Goal: Task Accomplishment & Management: Use online tool/utility

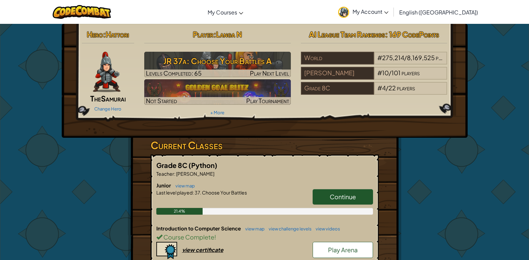
drag, startPoint x: 0, startPoint y: 0, endPoint x: 115, endPoint y: 169, distance: 204.4
click at [115, 169] on div "Hero : Hattori The Samurai Change Hero Player : [PERSON_NAME] 37a: Choose Your …" at bounding box center [264, 200] width 393 height 353
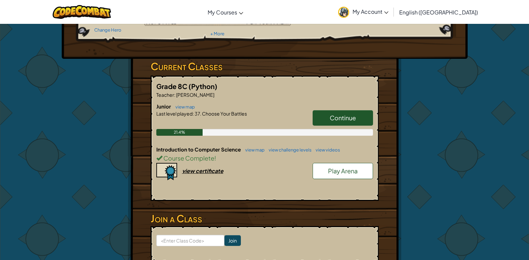
scroll to position [67, 0]
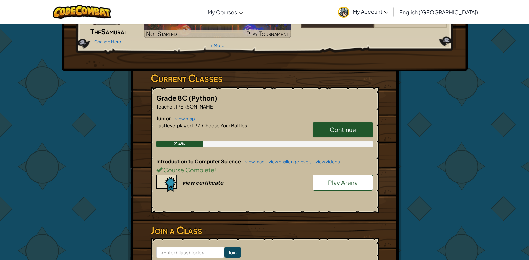
click at [340, 130] on span "Continue" at bounding box center [343, 129] width 26 height 8
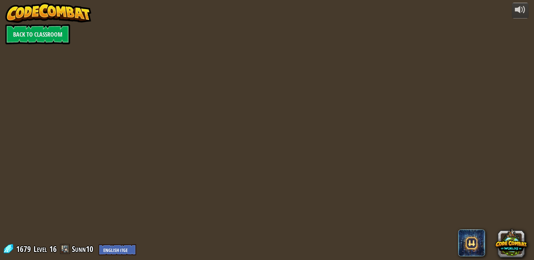
select select "en-[GEOGRAPHIC_DATA]"
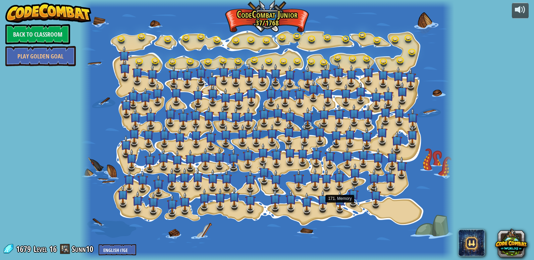
select select "en-[GEOGRAPHIC_DATA]"
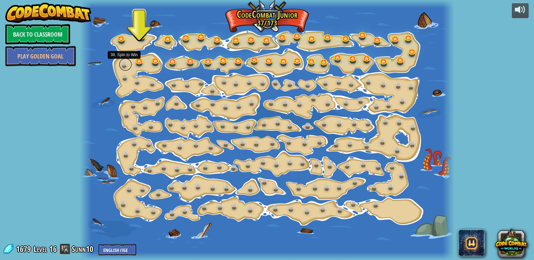
click at [122, 64] on link at bounding box center [125, 64] width 13 height 13
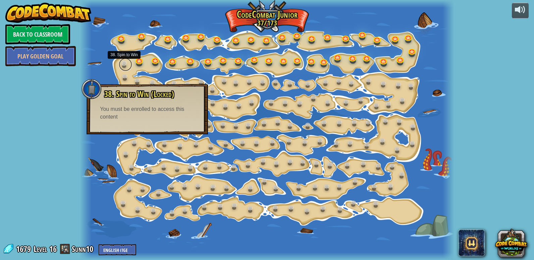
click at [124, 62] on link at bounding box center [125, 64] width 13 height 13
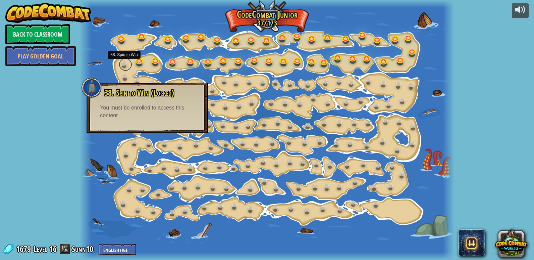
click at [125, 61] on link at bounding box center [125, 64] width 13 height 13
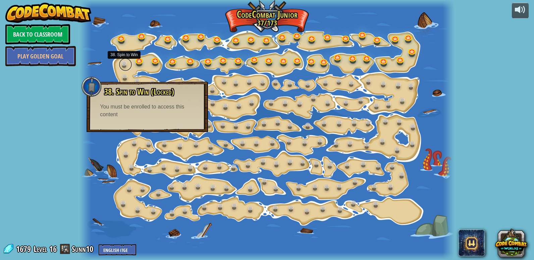
click at [125, 61] on link at bounding box center [125, 64] width 13 height 13
drag, startPoint x: 123, startPoint y: 63, endPoint x: 87, endPoint y: 73, distance: 37.3
click at [87, 73] on div at bounding box center [85, 130] width 11 height 260
drag, startPoint x: 113, startPoint y: 90, endPoint x: 118, endPoint y: 104, distance: 14.1
click at [114, 95] on span "38. Spin to Win (Locked)" at bounding box center [139, 91] width 70 height 11
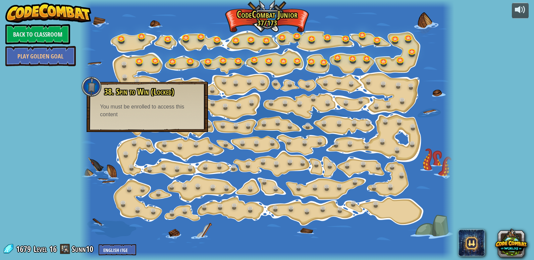
drag, startPoint x: 124, startPoint y: 93, endPoint x: 128, endPoint y: 84, distance: 9.9
click at [124, 93] on span "38. Spin to Win (Locked)" at bounding box center [139, 91] width 70 height 11
click at [129, 79] on link at bounding box center [125, 76] width 13 height 13
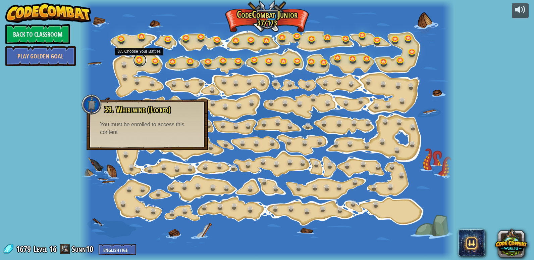
click at [141, 61] on link at bounding box center [139, 59] width 13 height 13
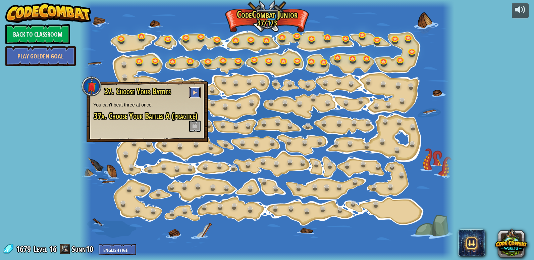
click at [190, 89] on button at bounding box center [194, 92] width 11 height 11
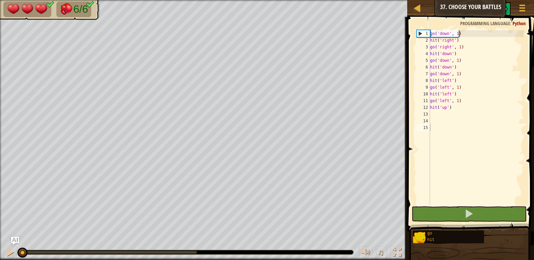
click at [477, 206] on span at bounding box center [471, 114] width 132 height 234
click at [475, 212] on button at bounding box center [469, 213] width 115 height 15
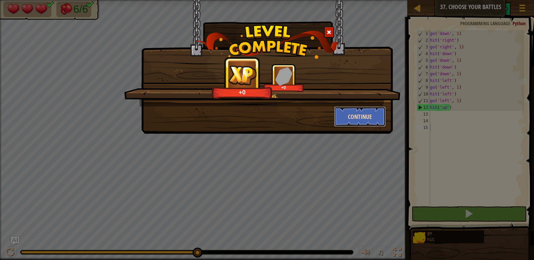
click at [353, 116] on button "Continue" at bounding box center [360, 116] width 52 height 20
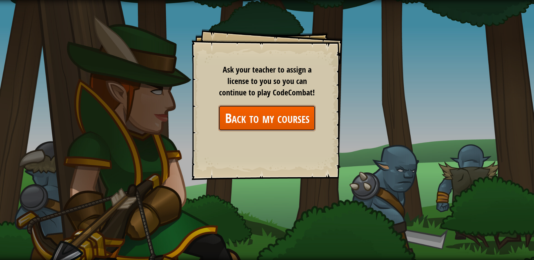
click at [244, 119] on link "Back to my courses" at bounding box center [266, 118] width 97 height 26
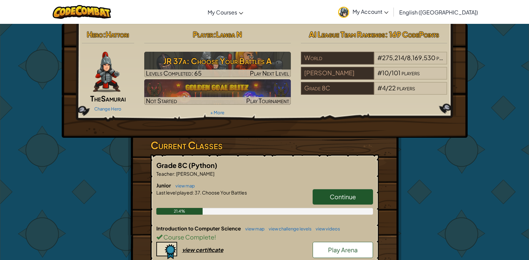
click at [338, 193] on span "Continue" at bounding box center [343, 197] width 26 height 8
select select "en-[GEOGRAPHIC_DATA]"
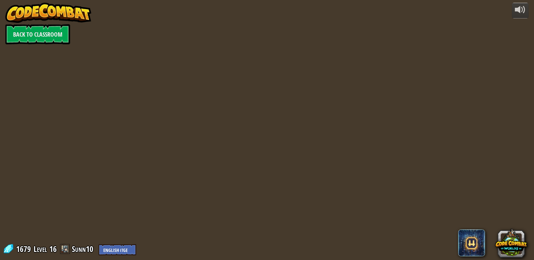
select select "en-[GEOGRAPHIC_DATA]"
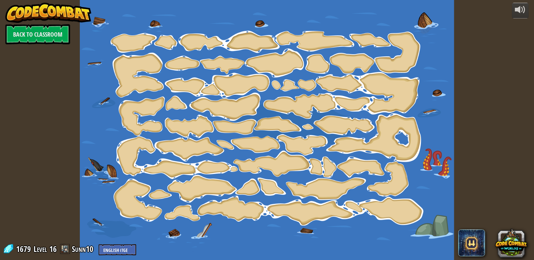
select select "en-[GEOGRAPHIC_DATA]"
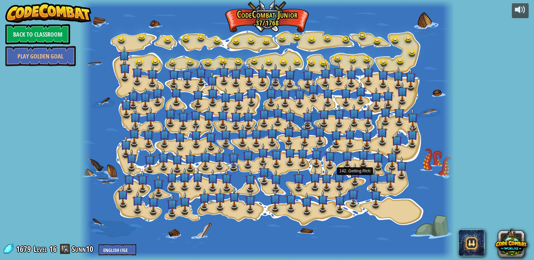
select select "en-[GEOGRAPHIC_DATA]"
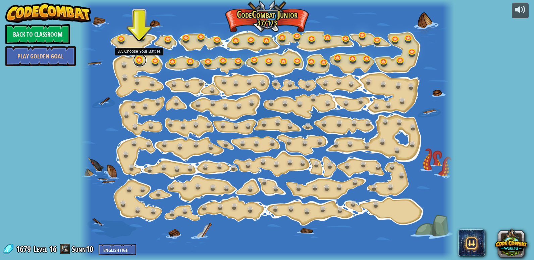
click at [142, 60] on link at bounding box center [139, 59] width 13 height 13
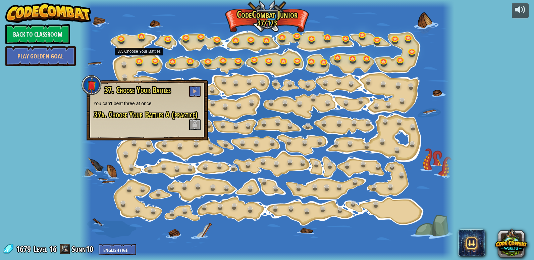
click at [190, 120] on span at bounding box center [194, 124] width 11 height 11
click at [192, 85] on div "37. Choose Your Battles You can't beat three at once. 37a. Choose Your Battles …" at bounding box center [147, 110] width 121 height 60
click at [192, 88] on button at bounding box center [194, 91] width 11 height 11
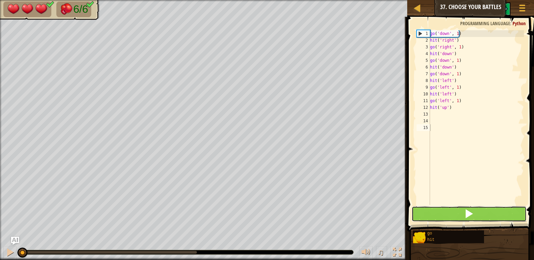
click at [458, 212] on button at bounding box center [469, 213] width 115 height 15
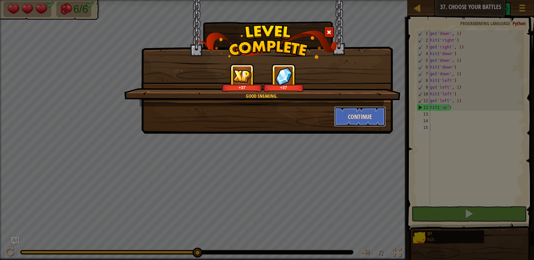
click at [356, 114] on button "Continue" at bounding box center [360, 116] width 52 height 20
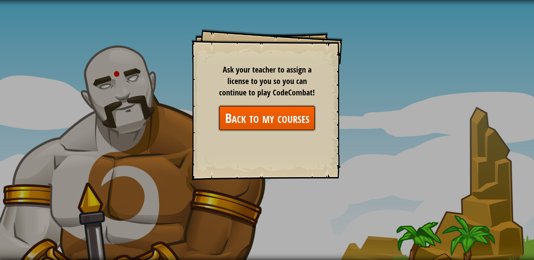
click at [293, 118] on link "Back to my courses" at bounding box center [266, 118] width 97 height 26
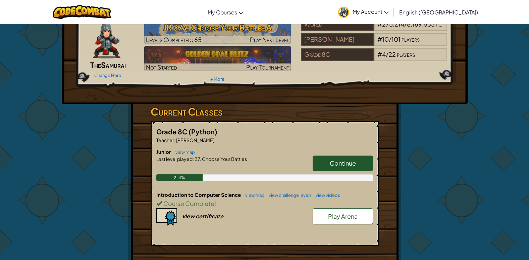
scroll to position [67, 0]
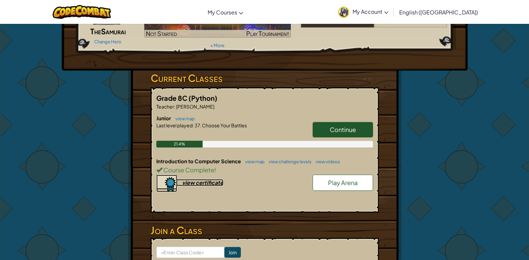
click at [201, 185] on div "view certificate" at bounding box center [202, 182] width 41 height 7
